Goal: Information Seeking & Learning: Learn about a topic

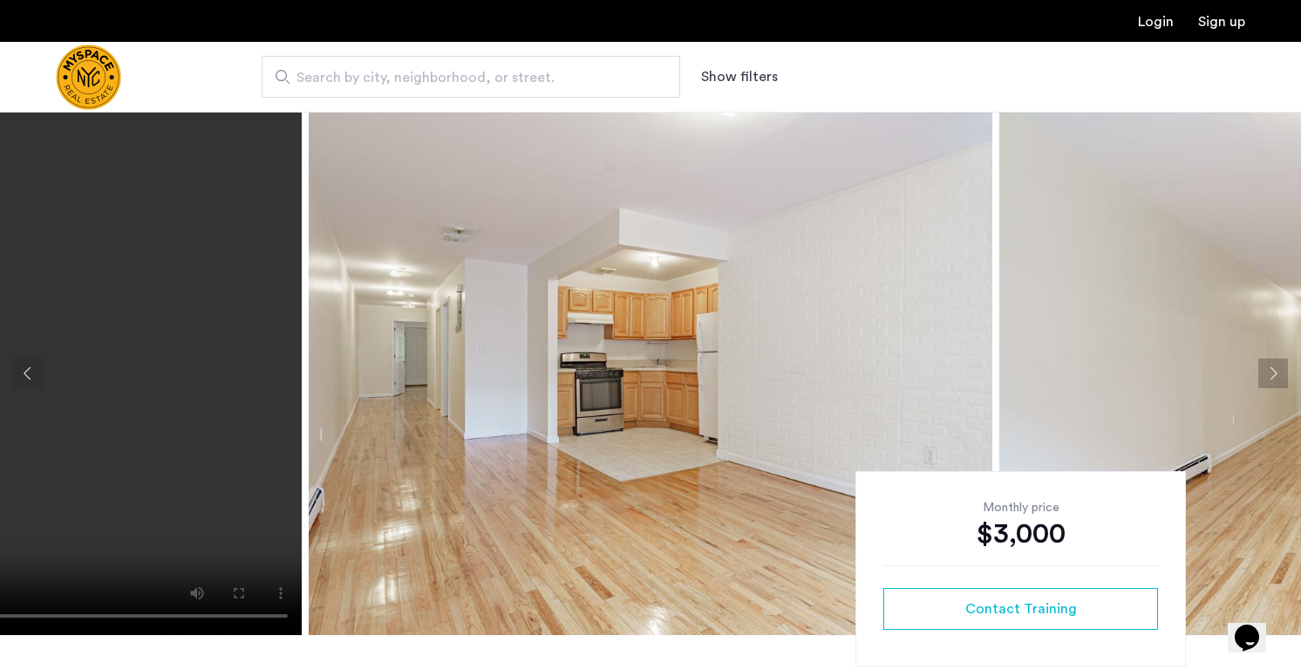
scroll to position [147, 0]
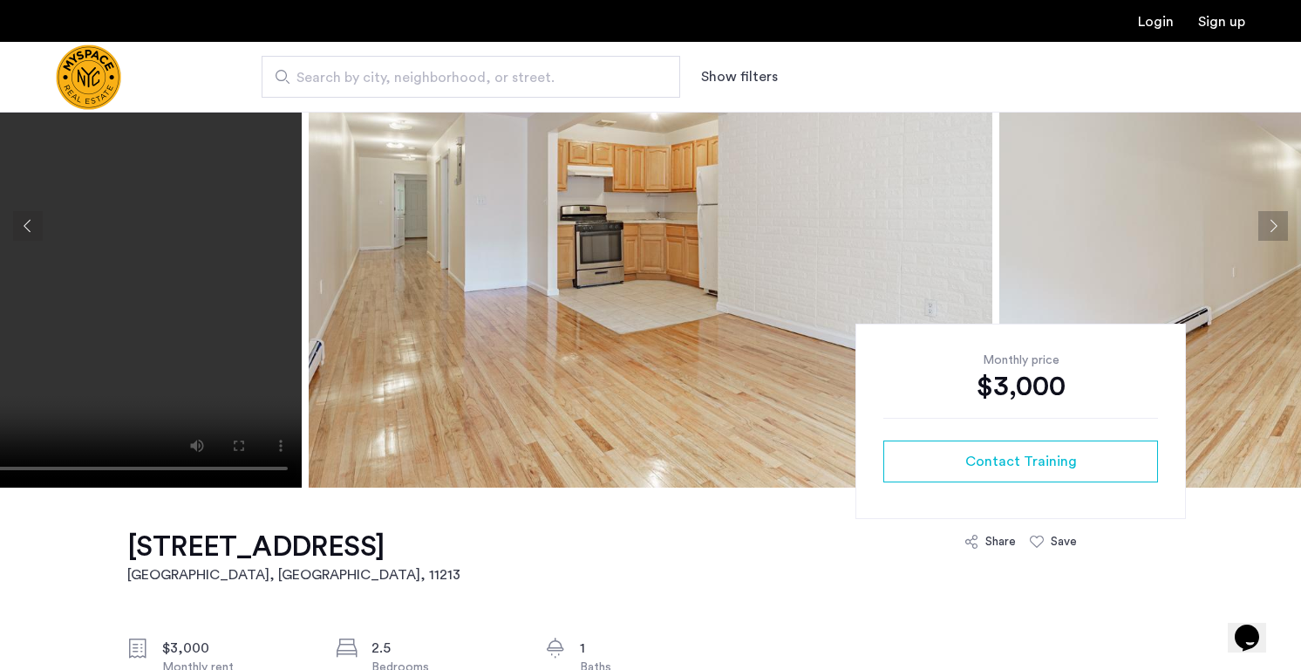
click at [37, 235] on button "Previous apartment" at bounding box center [28, 226] width 30 height 30
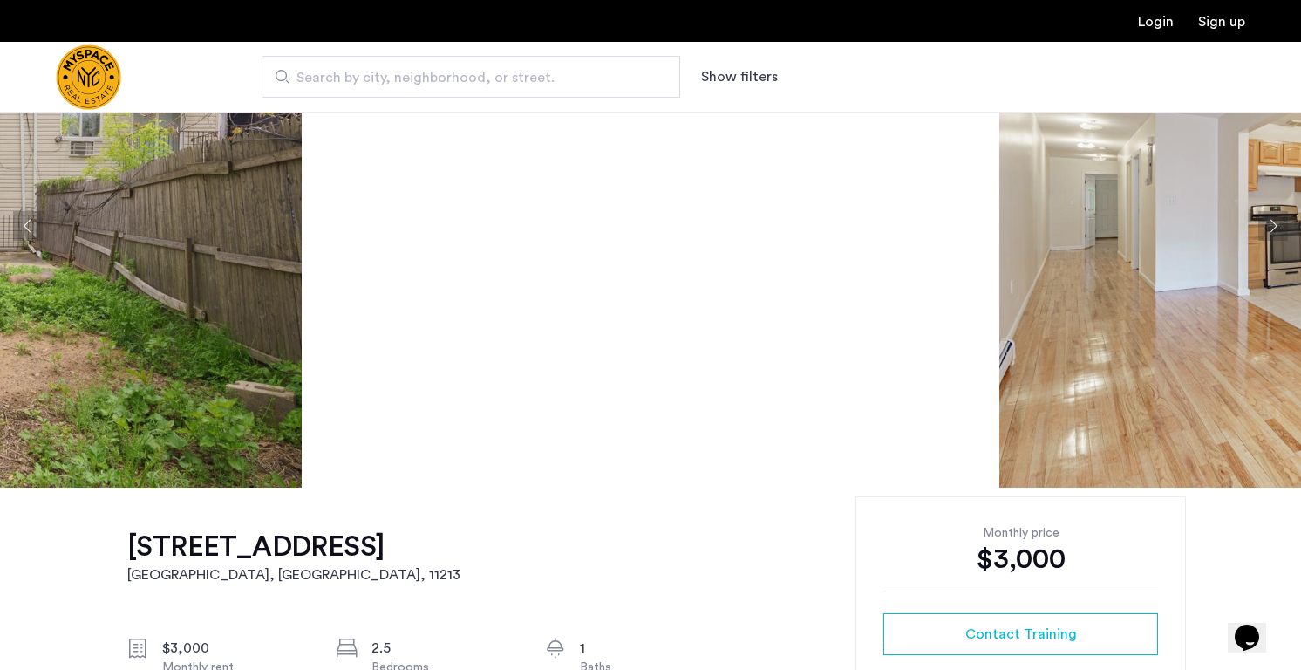
click at [28, 225] on button "Previous apartment" at bounding box center [28, 226] width 30 height 30
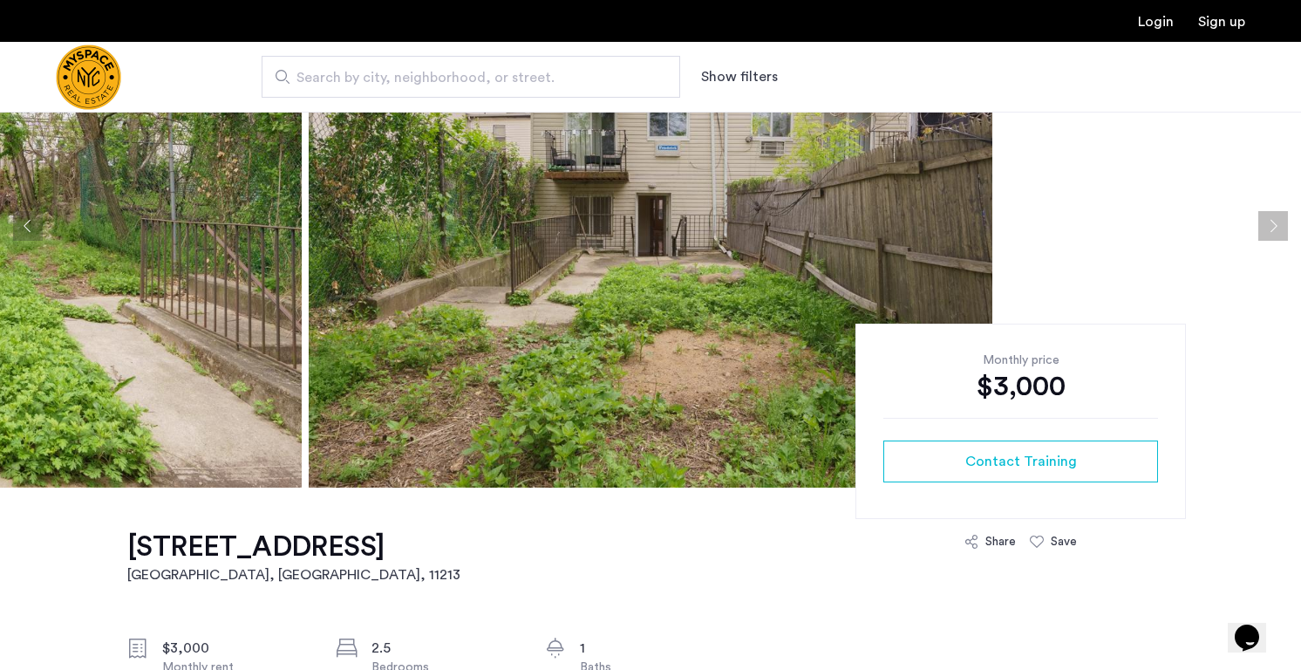
click at [28, 225] on button "Previous apartment" at bounding box center [28, 226] width 30 height 30
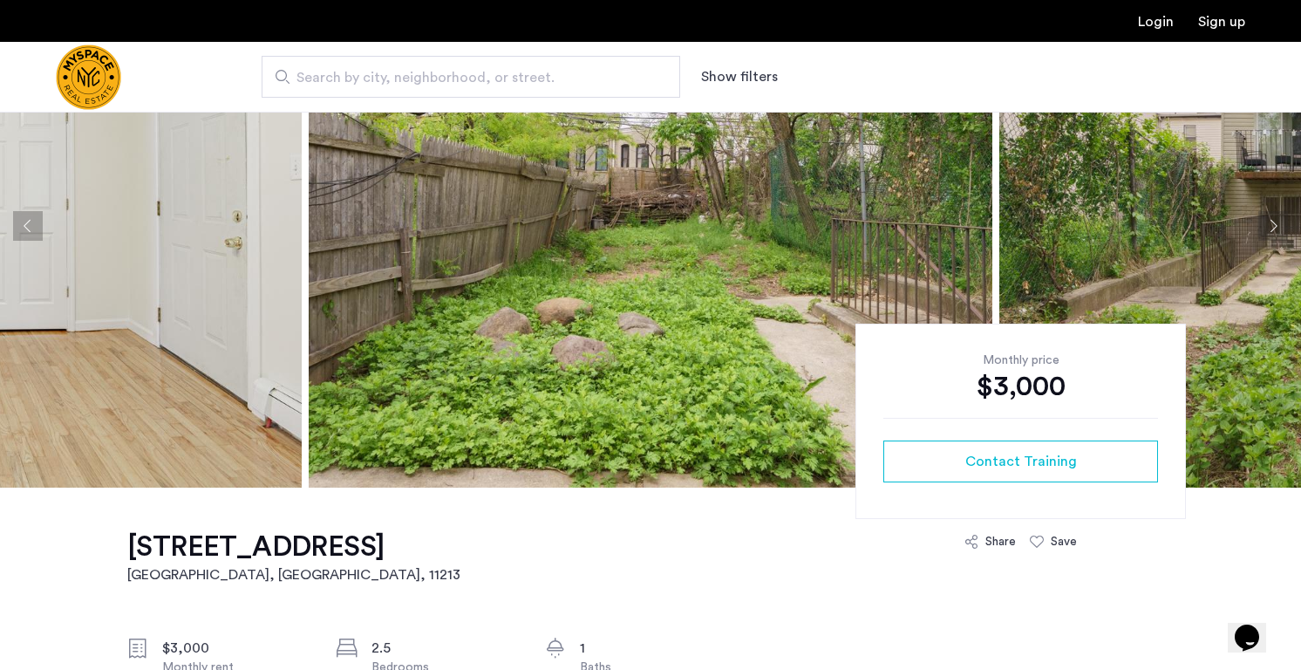
click at [28, 225] on button "Previous apartment" at bounding box center [28, 226] width 30 height 30
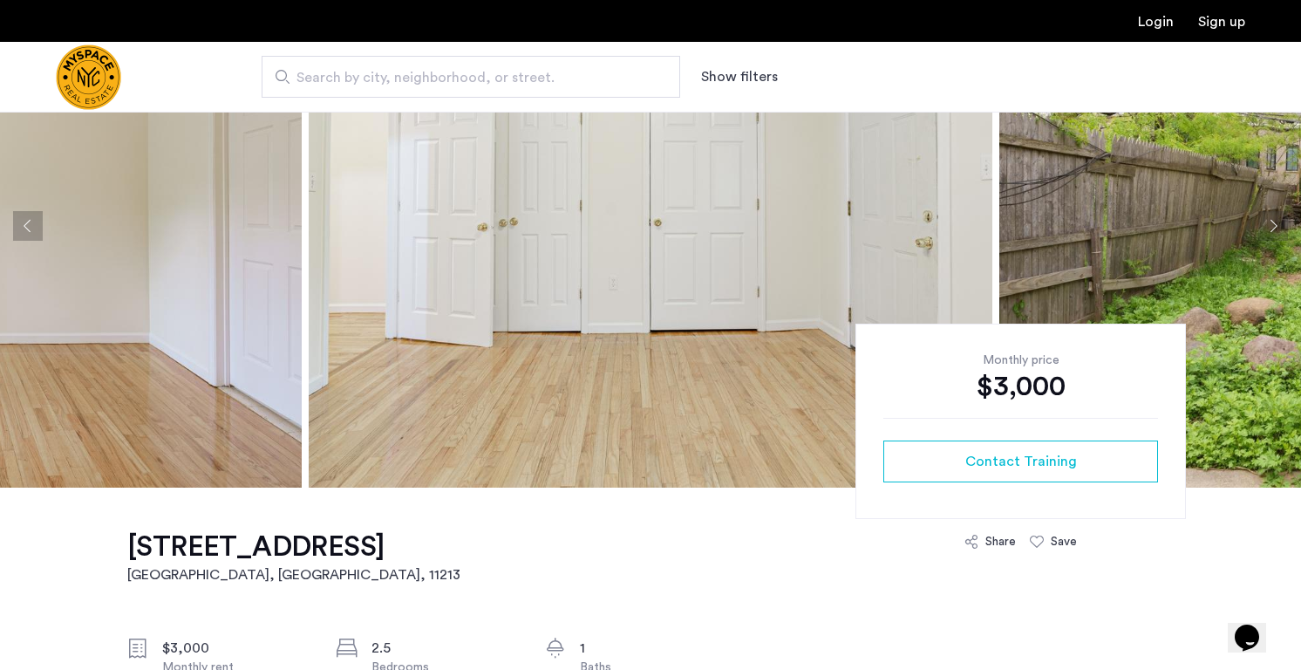
click at [28, 225] on button "Previous apartment" at bounding box center [28, 226] width 30 height 30
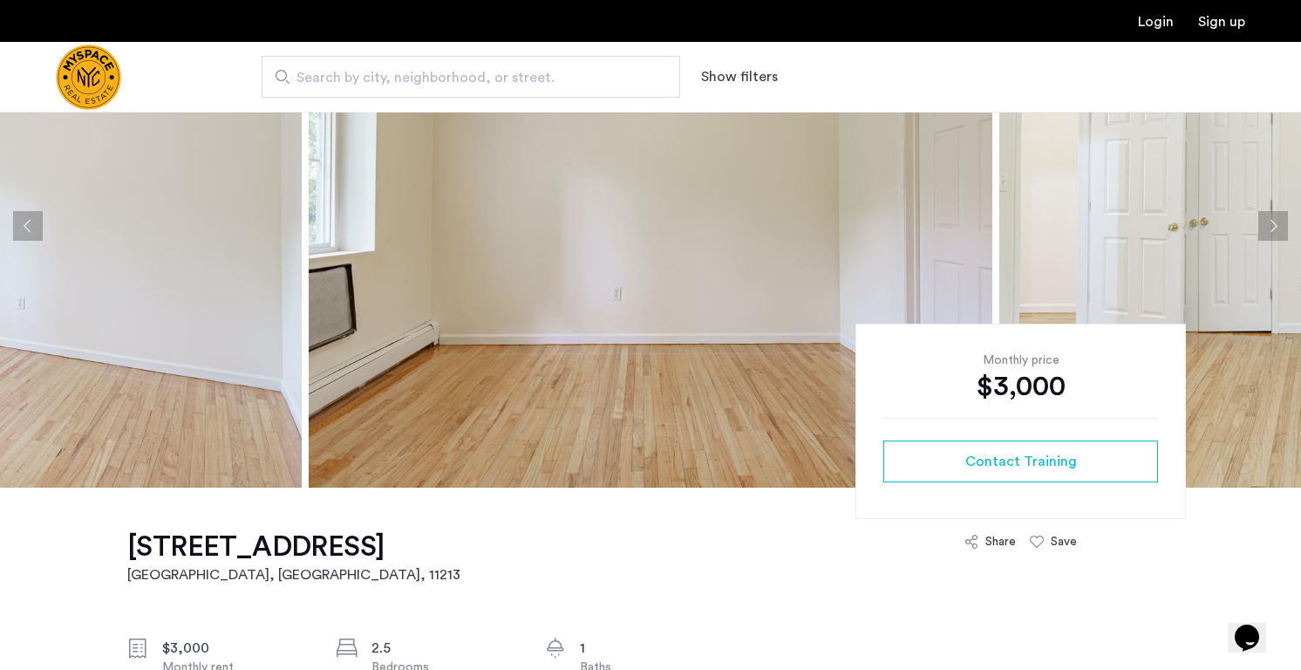
click at [28, 225] on button "Previous apartment" at bounding box center [28, 226] width 30 height 30
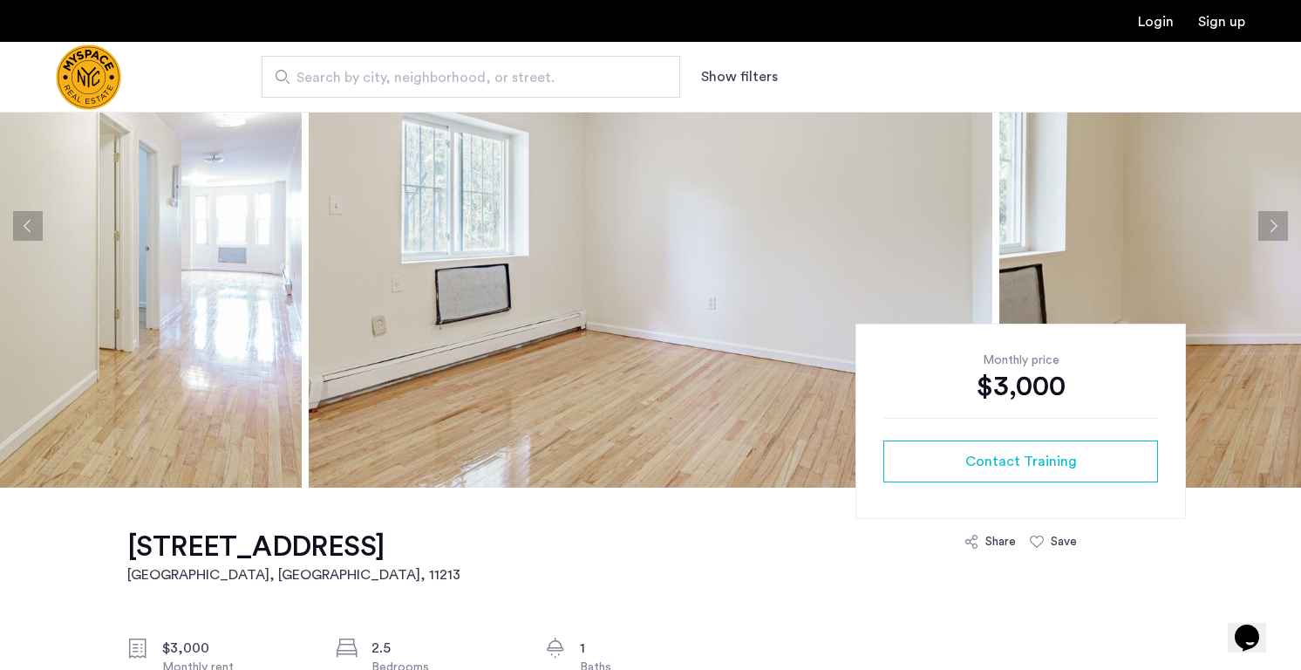
click at [28, 225] on button "Previous apartment" at bounding box center [28, 226] width 30 height 30
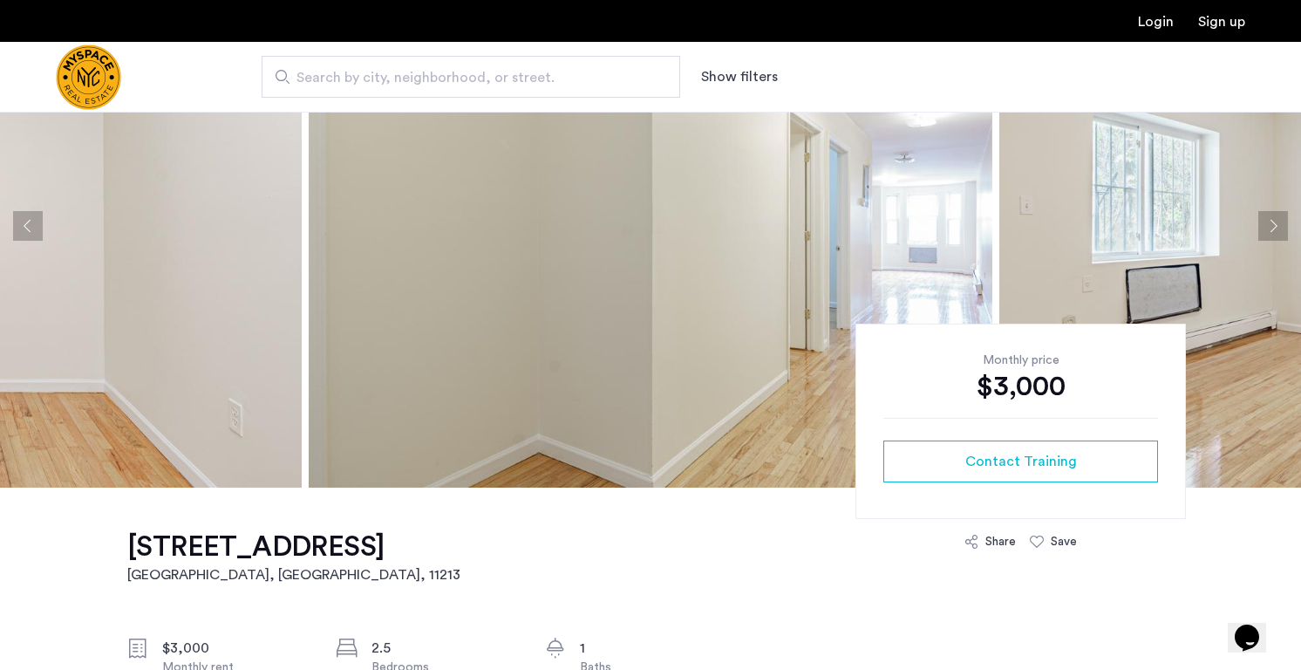
click at [28, 225] on button "Previous apartment" at bounding box center [28, 226] width 30 height 30
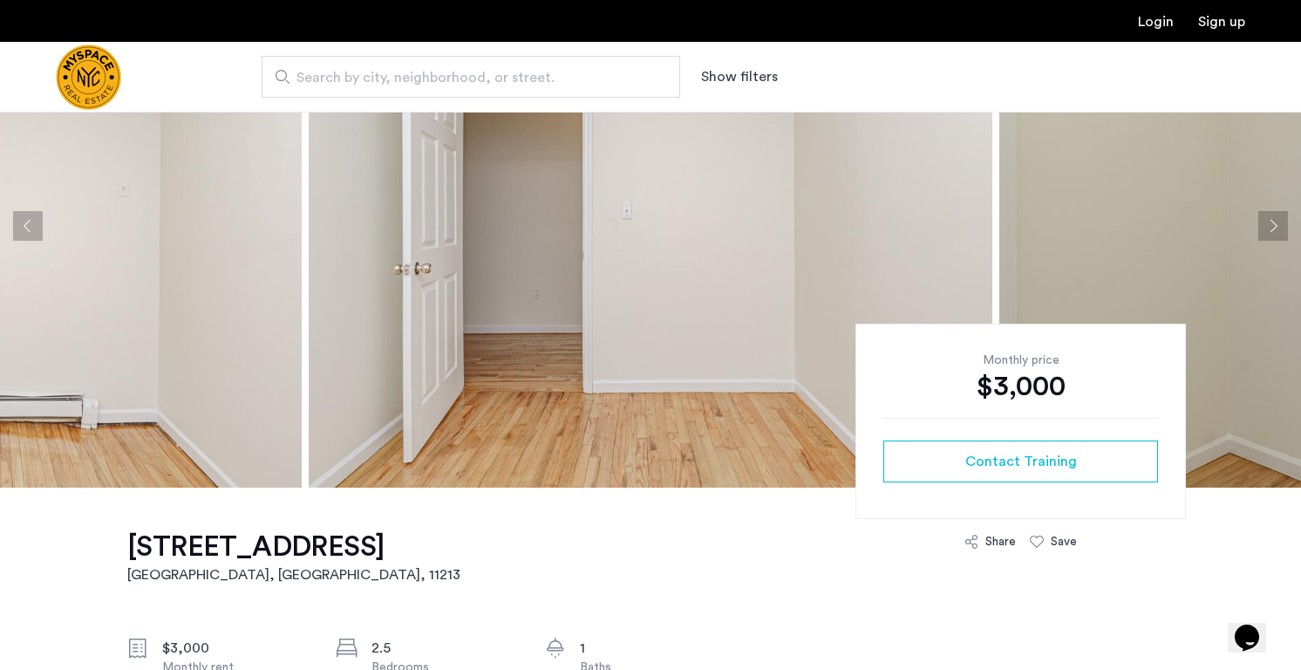
click at [28, 225] on button "Previous apartment" at bounding box center [28, 226] width 30 height 30
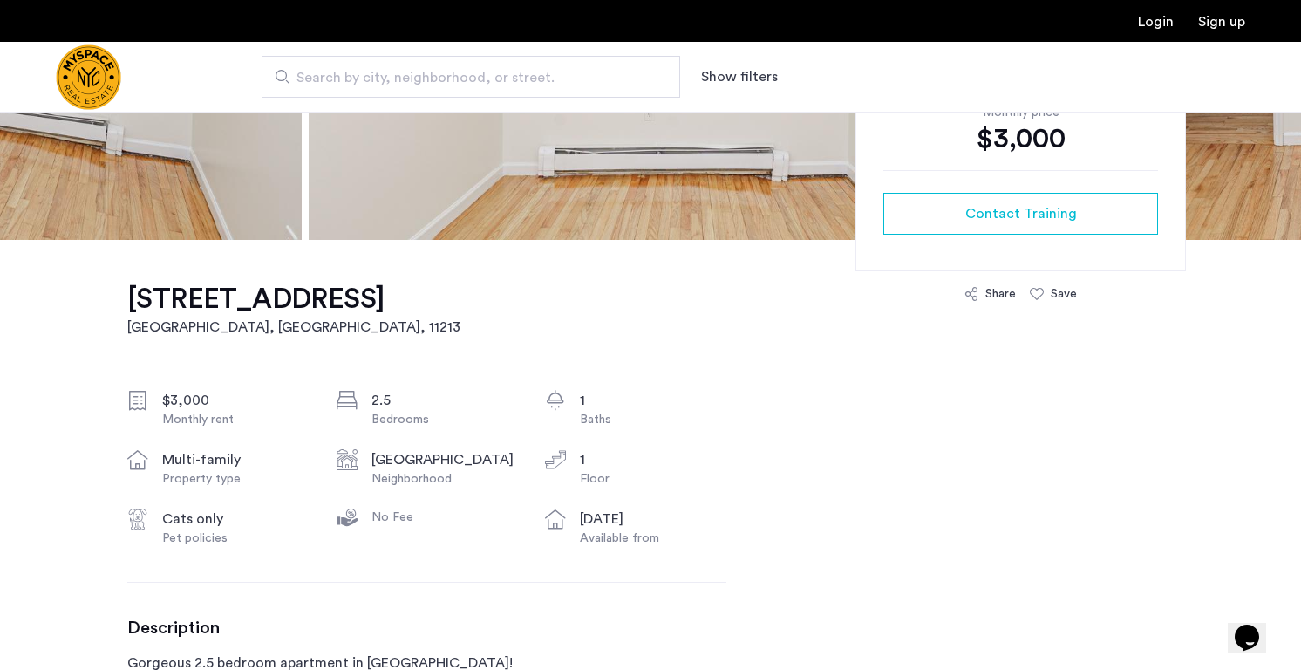
scroll to position [661, 0]
